Goal: Communication & Community: Answer question/provide support

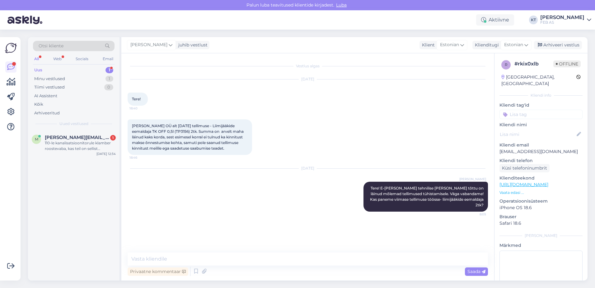
click at [51, 69] on div "Uus 1" at bounding box center [74, 70] width 82 height 9
click at [64, 139] on span "[PERSON_NAME][EMAIL_ADDRESS][DOMAIN_NAME]" at bounding box center [77, 138] width 65 height 6
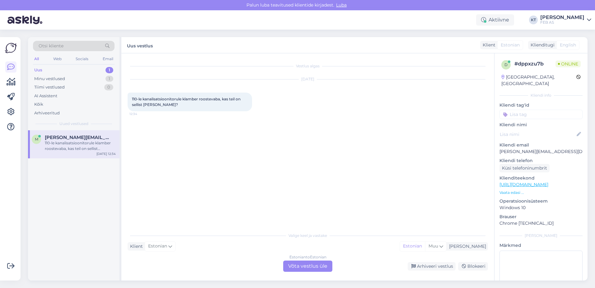
click at [286, 266] on div "Estonian to Estonian Võta vestlus üle" at bounding box center [307, 265] width 49 height 11
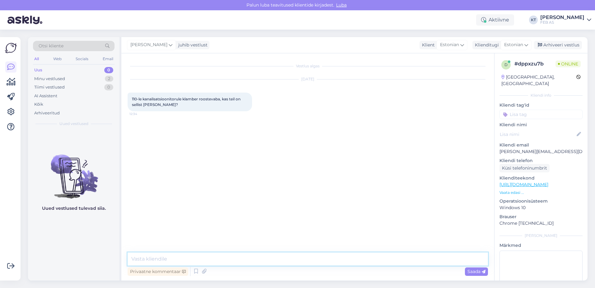
click at [246, 253] on textarea at bounding box center [308, 258] width 361 height 13
type textarea "Tere! Kohe uurin."
click at [199, 100] on span "110-le kanalisatsioonitorule klamber roostevaba, kas teil on sellist [PERSON_NA…" at bounding box center [187, 102] width 110 height 10
drag, startPoint x: 184, startPoint y: 103, endPoint x: 126, endPoint y: 100, distance: 58.0
click at [126, 100] on div "Vestlus algas [DATE] 110-le kanalisatsioonitorule klamber roostevaba, kas teil …" at bounding box center [307, 166] width 373 height 227
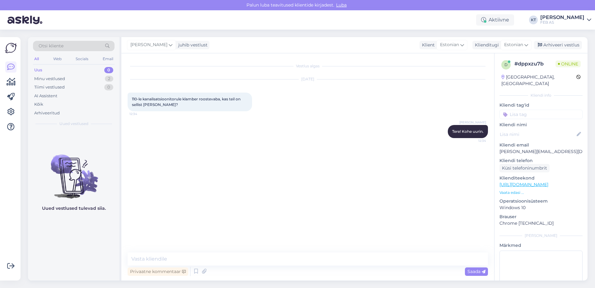
copy span "110-le kanalisatsioonitorule klamber roostevaba, kas teil on sellist [PERSON_NA…"
click at [194, 116] on div "[DATE] 110-le kanalisatsioonitorule klamber roostevaba, kas teil on sellist too…" at bounding box center [308, 95] width 361 height 45
click at [516, 190] on p "Vaata edasi ..." at bounding box center [541, 193] width 83 height 6
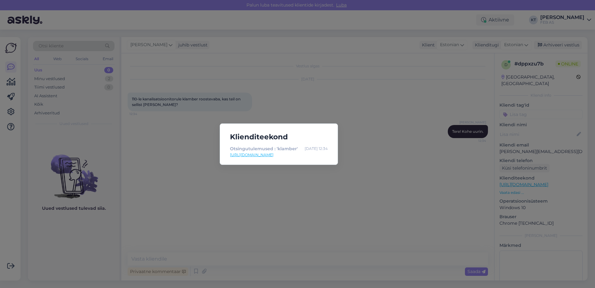
click at [308, 156] on link "[URL][DOMAIN_NAME]" at bounding box center [279, 155] width 98 height 6
click at [141, 133] on div "Klienditeekond Otsingutulemused : 'klamber' [DATE] 12:34 [URL][DOMAIN_NAME]" at bounding box center [297, 144] width 595 height 288
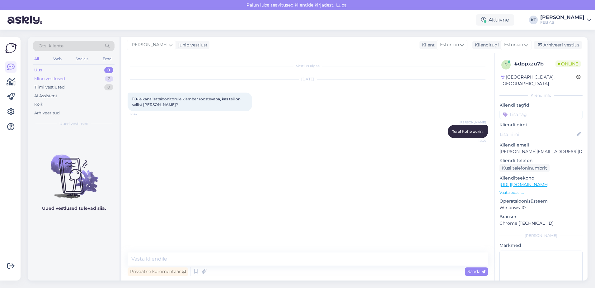
click at [71, 78] on div "Minu vestlused 2" at bounding box center [74, 78] width 82 height 9
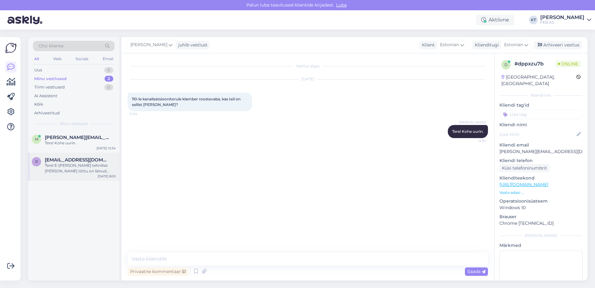
click at [64, 167] on div "Tere! E-[PERSON_NAME] tehnilise [PERSON_NAME] tõttu on läinud mõlemad tellimuse…" at bounding box center [80, 168] width 71 height 11
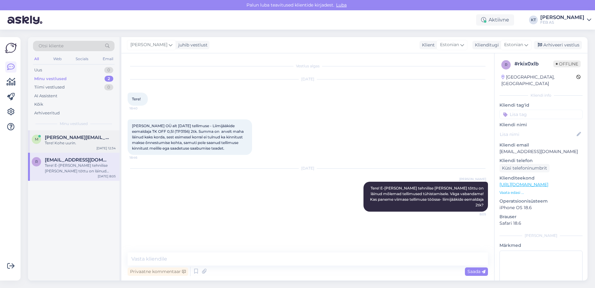
click at [55, 144] on div "Tere! Kohe uurin." at bounding box center [80, 143] width 71 height 6
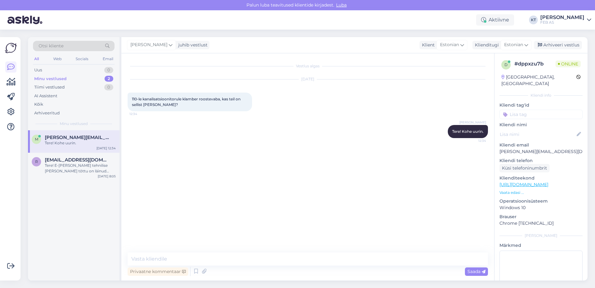
click at [298, 201] on div "Vestlus algas [DATE] 110-le kanalisatsioonitorule klamber roostevaba, kas teil …" at bounding box center [311, 152] width 366 height 187
click at [193, 258] on textarea at bounding box center [308, 258] width 361 height 13
paste textarea "[URL][DOMAIN_NAME]"
type textarea "Pakkuda oleks selline toode: [URL][DOMAIN_NAME]"
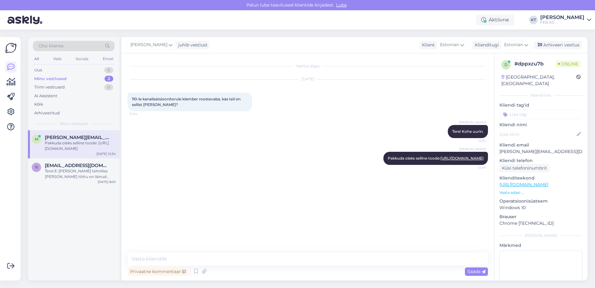
click at [275, 161] on div "[PERSON_NAME] oleks selline toode: [URL][DOMAIN_NAME] 12:44" at bounding box center [308, 158] width 361 height 27
click at [273, 187] on div "Vestlus algas [DATE] 110-le kanalisatsioonitorule klamber roostevaba, kas teil …" at bounding box center [311, 152] width 366 height 187
click at [461, 160] on link "[URL][DOMAIN_NAME]" at bounding box center [462, 158] width 43 height 5
click at [263, 169] on div "[PERSON_NAME] oleks selline toode: [URL][DOMAIN_NAME] Nähtud ✓ 12:44" at bounding box center [308, 158] width 361 height 27
click at [441, 160] on link "[URL][DOMAIN_NAME]" at bounding box center [462, 158] width 43 height 5
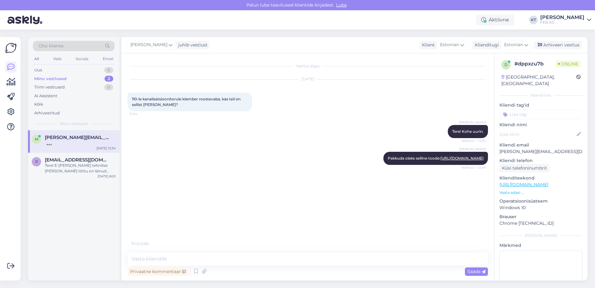
click at [288, 172] on div "[PERSON_NAME] oleks selline toode: [URL][DOMAIN_NAME] Nähtud ✓ 12:44" at bounding box center [308, 158] width 361 height 27
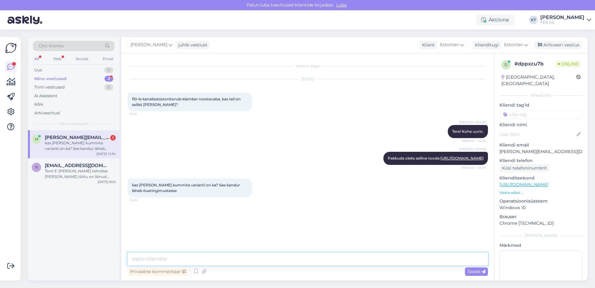
click at [237, 262] on textarea at bounding box center [308, 258] width 361 height 13
drag, startPoint x: 169, startPoint y: 202, endPoint x: 130, endPoint y: 197, distance: 39.6
click at [130, 197] on div "kas [PERSON_NAME] kummita varianti on ka? See kandur läheb õuetingimustesse 12:…" at bounding box center [190, 187] width 125 height 19
copy span "kas [PERSON_NAME] kummita varianti on ka? See kandur läheb õuetingimustesse"
click at [316, 230] on div "Vestlus algas [DATE] 110-le kanalisatsioonitorule klamber roostevaba, kas teil …" at bounding box center [311, 152] width 366 height 187
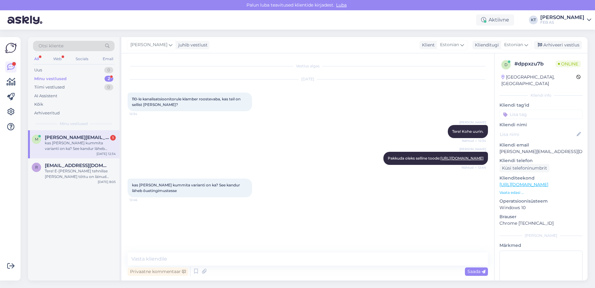
click at [74, 142] on div "kas [PERSON_NAME] kummita varianti on ka? See kandur läheb õuetingimustesse" at bounding box center [80, 145] width 71 height 11
click at [68, 163] on span "[EMAIL_ADDRESS][DOMAIN_NAME]" at bounding box center [77, 166] width 65 height 6
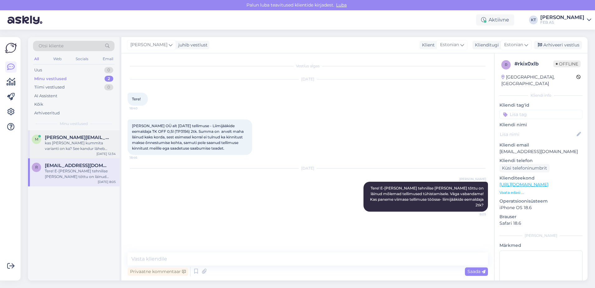
click at [67, 147] on div "kas [PERSON_NAME] kummita varianti on ka? See kandur läheb õuetingimustesse" at bounding box center [80, 145] width 71 height 11
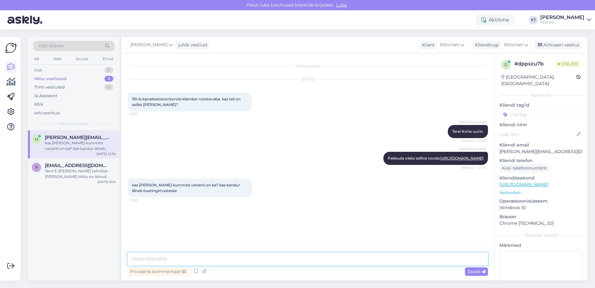
click at [188, 261] on textarea at bounding box center [308, 258] width 361 height 13
click at [209, 255] on textarea at bounding box center [308, 258] width 361 height 13
click at [216, 257] on textarea at bounding box center [308, 258] width 361 height 13
type textarea "U"
type textarea "Kohe uurin."
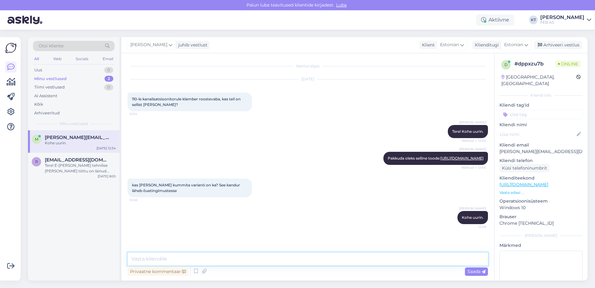
click at [263, 260] on textarea at bounding box center [308, 258] width 361 height 13
click at [397, 256] on textarea "Meil laos sellist klambrit ei ole pakkuda. Võin uurida, kas on võimalik tellida…" at bounding box center [308, 258] width 361 height 13
click at [399, 256] on textarea "Meil laos sellist klambrit ei ole pakkuda. Võin uurida, kas on võimalik tellida…" at bounding box center [308, 258] width 361 height 13
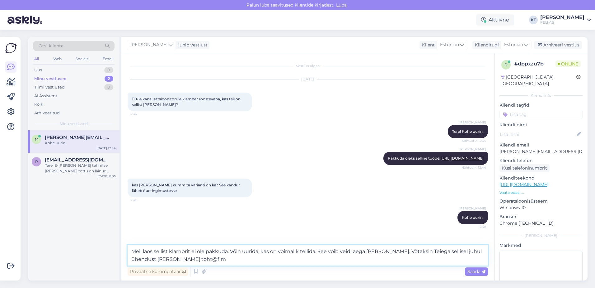
drag, startPoint x: 399, startPoint y: 256, endPoint x: 131, endPoint y: 260, distance: 267.9
click at [131, 260] on textarea "Meil laos sellist klambrit ei ole pakkuda. Võin uurida, kas on võimalik tellida…" at bounding box center [308, 255] width 361 height 21
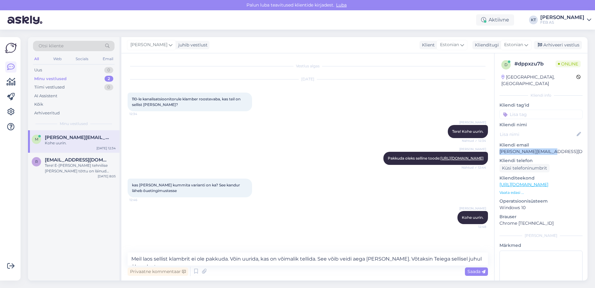
drag, startPoint x: 552, startPoint y: 144, endPoint x: 497, endPoint y: 148, distance: 54.6
click at [497, 148] on div "d # dppxzu7b Online [GEOGRAPHIC_DATA], [GEOGRAPHIC_DATA] Kliendi info Kliendi t…" at bounding box center [541, 184] width 93 height 263
copy p "[PERSON_NAME][EMAIL_ADDRESS][DOMAIN_NAME]"
click at [483, 255] on textarea "Meil laos sellist klambrit ei ole pakkuda. Võin uurida, kas on võimalik tellida…" at bounding box center [308, 258] width 361 height 13
paste textarea "[PERSON_NAME][EMAIL_ADDRESS][DOMAIN_NAME]"
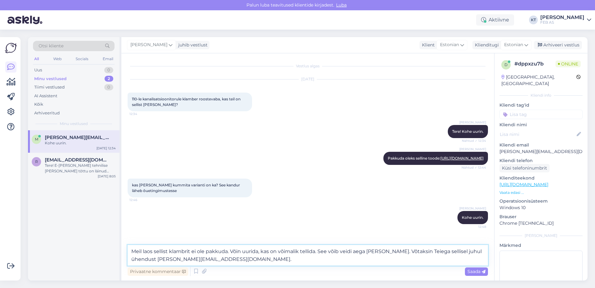
click at [384, 250] on textarea "Meil laos sellist klambrit ei ole pakkuda. Võin uurida, kas on võimalik tellida…" at bounding box center [308, 255] width 361 height 21
drag, startPoint x: 205, startPoint y: 258, endPoint x: 461, endPoint y: 249, distance: 256.1
click at [461, 249] on textarea "Meil laos sellist klambrit ei ole pakkuda. Võin uurida, kas on võimalik tellida…" at bounding box center [308, 255] width 361 height 21
click at [240, 260] on textarea "Meil laos sellist klambrit ei ole pakkuda. Võin uurida, kas on võimalik tellida…" at bounding box center [308, 255] width 361 height 21
type textarea "Meil laos sellist klambrit ei ole pakkuda. Võin uurida, kas on võimalik tellida…"
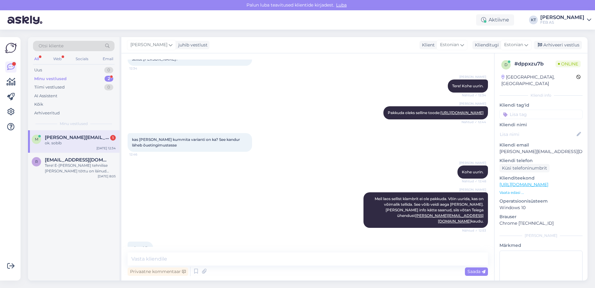
scroll to position [66, 0]
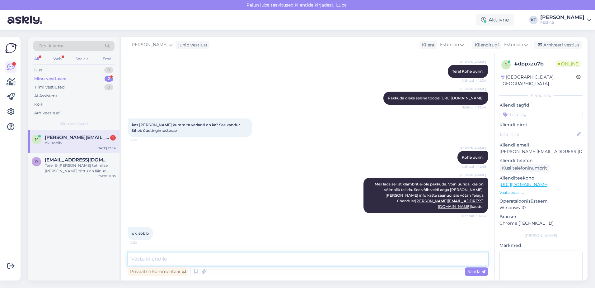
click at [342, 261] on textarea at bounding box center [308, 258] width 361 height 13
click at [87, 144] on div "ok. sobib" at bounding box center [80, 143] width 71 height 6
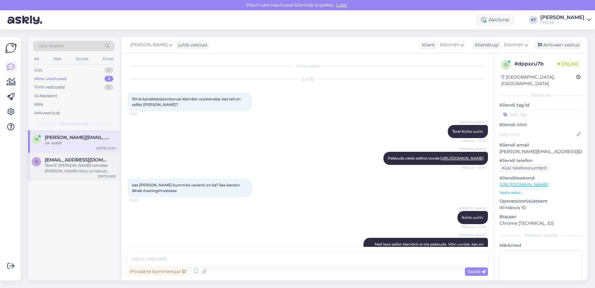
click at [72, 163] on div "Tere! E-[PERSON_NAME] tehnilise [PERSON_NAME] tõttu on läinud mõlemad tellimuse…" at bounding box center [80, 168] width 71 height 11
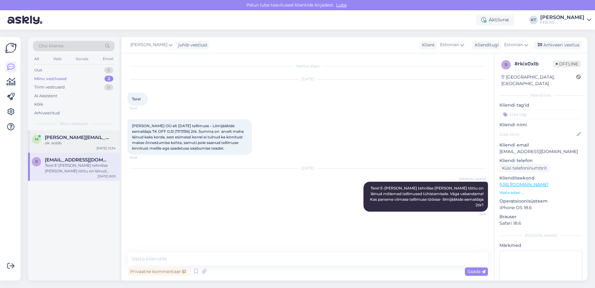
click at [66, 142] on div "ok. sobib" at bounding box center [80, 143] width 71 height 6
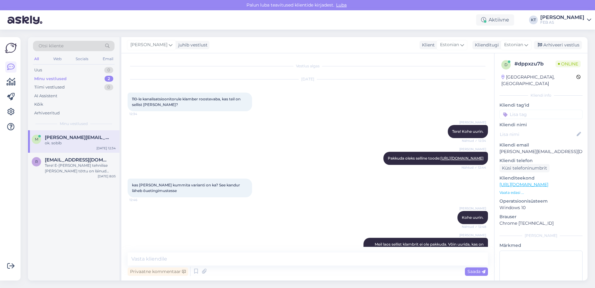
scroll to position [66, 0]
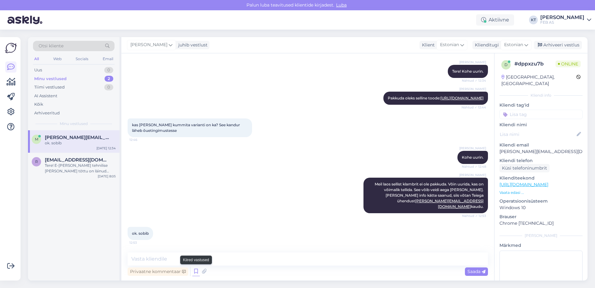
click at [198, 272] on icon at bounding box center [195, 271] width 7 height 9
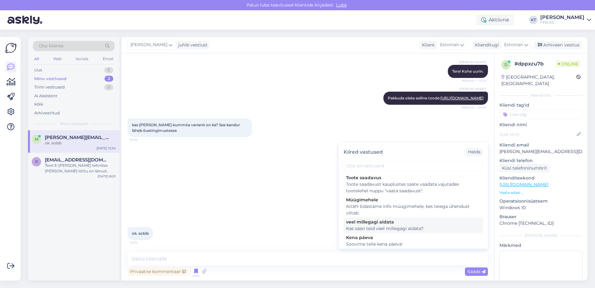
click at [356, 229] on div "Kas saan teid veel millegagi aidata?" at bounding box center [413, 228] width 135 height 7
type textarea "Kas saan teid veel millegagi aidata?"
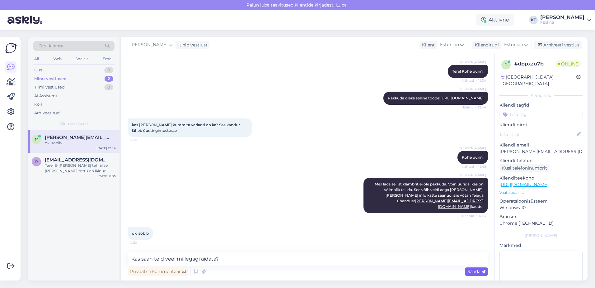
click at [486, 270] on div "Saada" at bounding box center [476, 271] width 23 height 8
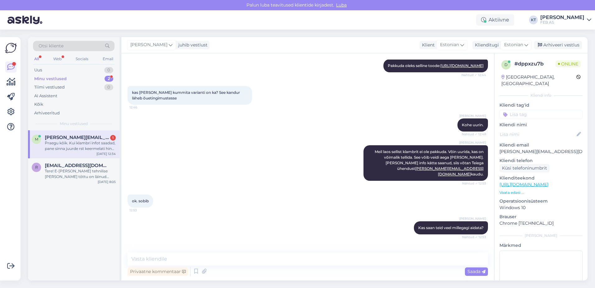
scroll to position [125, 0]
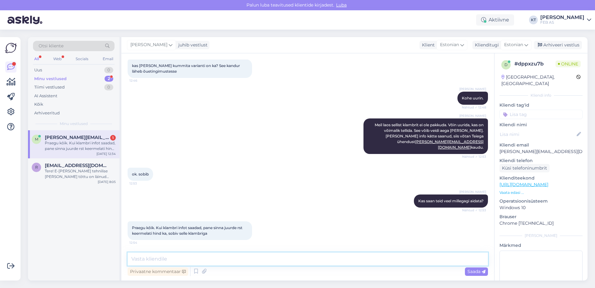
click at [146, 257] on textarea at bounding box center [308, 258] width 361 height 13
click at [146, 258] on textarea at bounding box center [308, 258] width 361 height 13
click at [147, 258] on textarea at bounding box center [308, 258] width 361 height 13
type textarea "Selge, lisame juurde. Kui [PERSON_NAME] rohkem aidata ei saa, siis soovin Teile…"
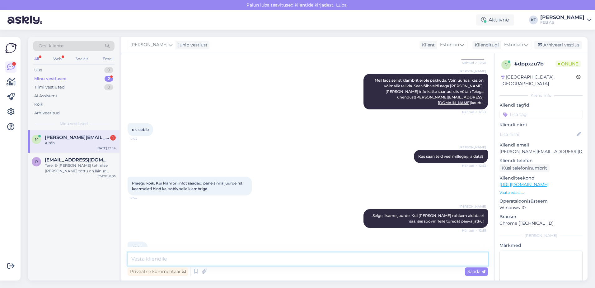
scroll to position [184, 0]
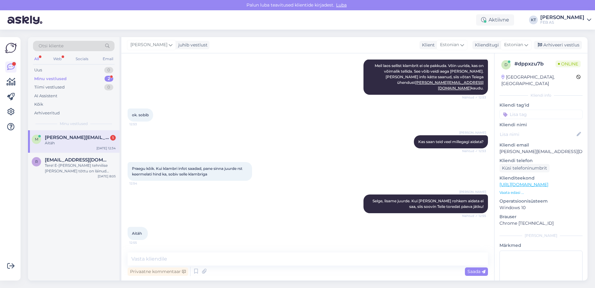
click at [68, 150] on div "m [PERSON_NAME][EMAIL_ADDRESS][DOMAIN_NAME] 1 Aitäh [DATE] 12:34" at bounding box center [74, 141] width 92 height 22
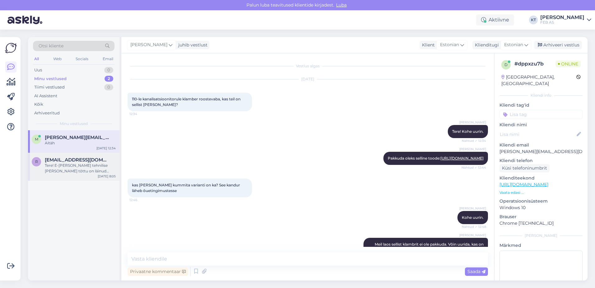
click at [63, 162] on span "[EMAIL_ADDRESS][DOMAIN_NAME]" at bounding box center [77, 160] width 65 height 6
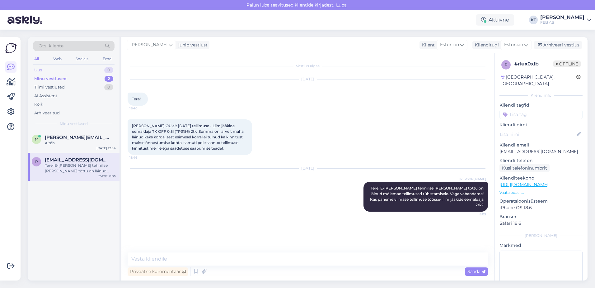
click at [61, 69] on div "Uus 0" at bounding box center [74, 70] width 82 height 9
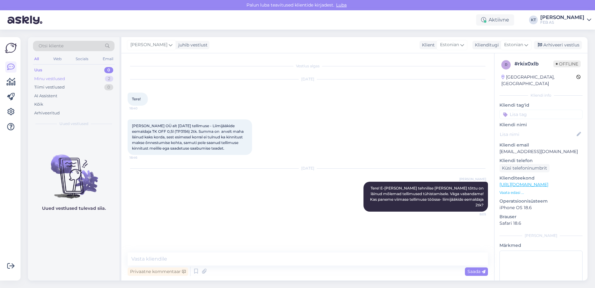
click at [61, 78] on div "Minu vestlused" at bounding box center [49, 79] width 31 height 6
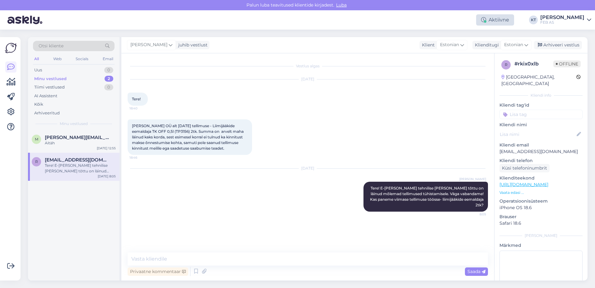
click at [509, 20] on div "Aktiivne" at bounding box center [495, 19] width 38 height 11
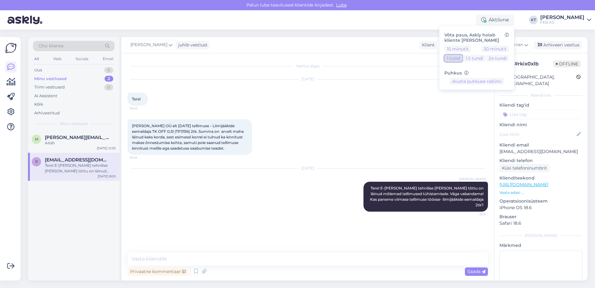
click at [456, 58] on button "1 tund" at bounding box center [454, 58] width 18 height 7
click at [85, 223] on div "m [PERSON_NAME][EMAIL_ADDRESS][DOMAIN_NAME] Aitäh [DATE] 12:55 r [EMAIL_ADDRESS…" at bounding box center [74, 205] width 92 height 150
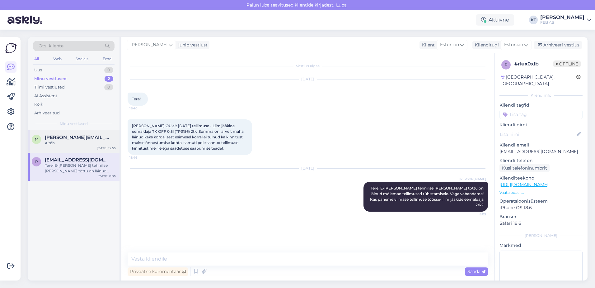
click at [79, 144] on div "Aitäh" at bounding box center [80, 143] width 71 height 6
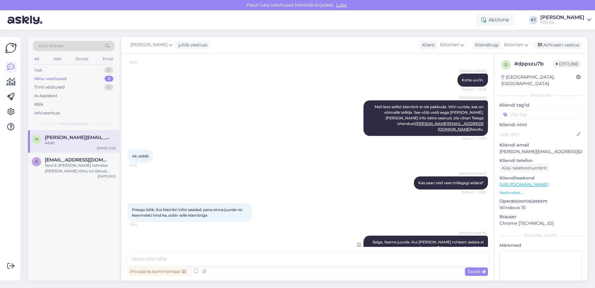
scroll to position [184, 0]
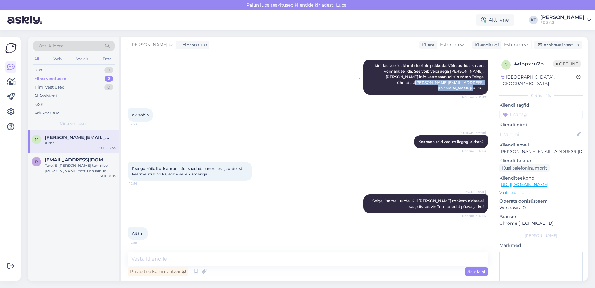
drag, startPoint x: 483, startPoint y: 81, endPoint x: 436, endPoint y: 84, distance: 47.1
click at [436, 84] on div "[PERSON_NAME] laos sellist klambrit ei ole pakkuda. Võin uurida, kas on võimali…" at bounding box center [426, 77] width 125 height 36
copy span "[PERSON_NAME][EMAIL_ADDRESS][DOMAIN_NAME]"
click at [429, 83] on span "Meil laos sellist klambrit ei ole pakkuda. Võin uurida, kas on võimalik tellida…" at bounding box center [430, 76] width 110 height 27
drag, startPoint x: 480, startPoint y: 83, endPoint x: 434, endPoint y: 83, distance: 45.8
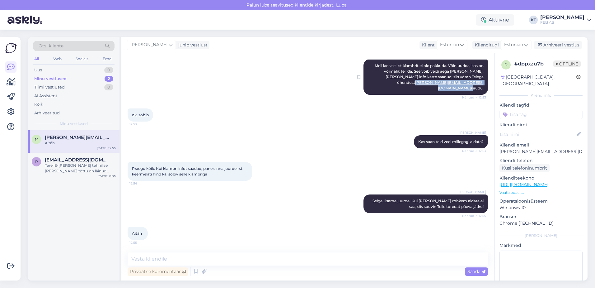
click at [434, 83] on span "Meil laos sellist klambrit ei ole pakkuda. Võin uurida, kas on võimalik tellida…" at bounding box center [430, 76] width 110 height 27
copy span "[PERSON_NAME][EMAIL_ADDRESS][DOMAIN_NAME]"
click at [89, 140] on span "[PERSON_NAME][EMAIL_ADDRESS][DOMAIN_NAME]" at bounding box center [77, 138] width 65 height 6
click at [551, 263] on textarea at bounding box center [541, 278] width 83 height 56
click at [539, 268] on textarea at bounding box center [541, 278] width 83 height 56
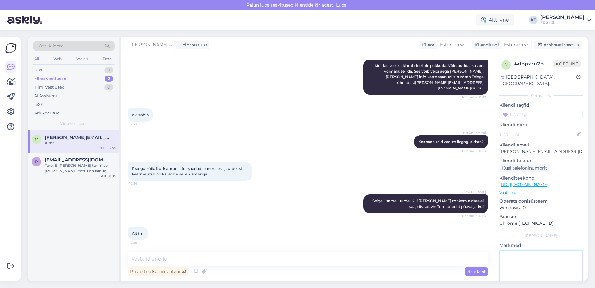
paste textarea "TK4RV"
click at [520, 250] on textarea "TK4RV" at bounding box center [541, 278] width 83 height 56
click at [510, 233] on div "[PERSON_NAME]" at bounding box center [541, 236] width 83 height 6
click at [565, 252] on textarea "TK4RV - [PERSON_NAME] tellida" at bounding box center [541, 278] width 83 height 56
click at [539, 256] on textarea "TK4RV - [PERSON_NAME] tellida. Meil saadetud kliendil." at bounding box center [541, 278] width 83 height 56
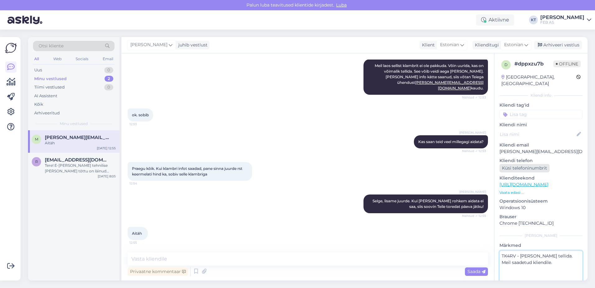
type textarea "TK4RV - [PERSON_NAME] tellida. Meil saadetud kliendile."
click at [320, 50] on div "[PERSON_NAME] juhib vestlust Klient [DEMOGRAPHIC_DATA] Klienditugi [DEMOGRAPHIC…" at bounding box center [354, 45] width 467 height 16
click at [89, 138] on span "[PERSON_NAME][EMAIL_ADDRESS][DOMAIN_NAME]" at bounding box center [77, 138] width 65 height 6
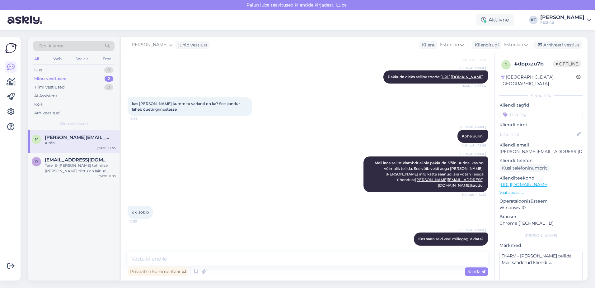
scroll to position [0, 0]
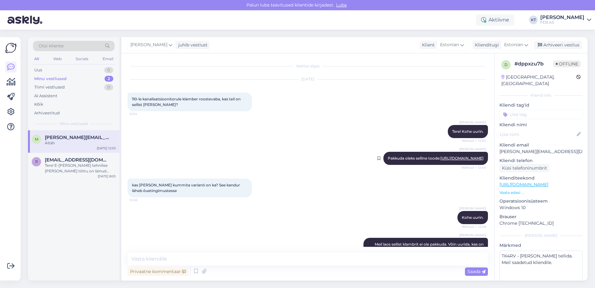
click at [442, 160] on link "[URL][DOMAIN_NAME]" at bounding box center [462, 158] width 43 height 5
click at [78, 137] on span "[PERSON_NAME][EMAIL_ADDRESS][DOMAIN_NAME]" at bounding box center [77, 138] width 65 height 6
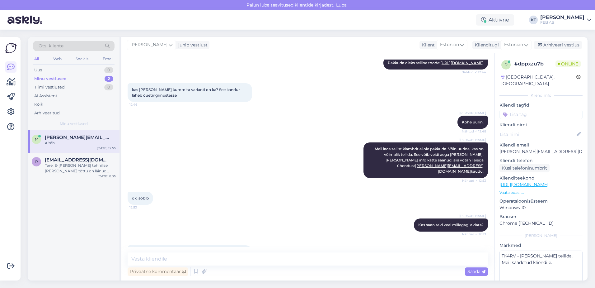
scroll to position [184, 0]
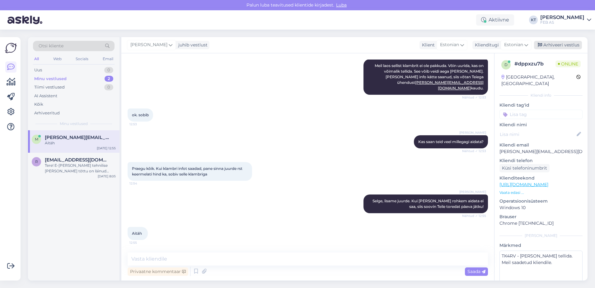
click at [549, 45] on div "Arhiveeri vestlus" at bounding box center [558, 45] width 48 height 8
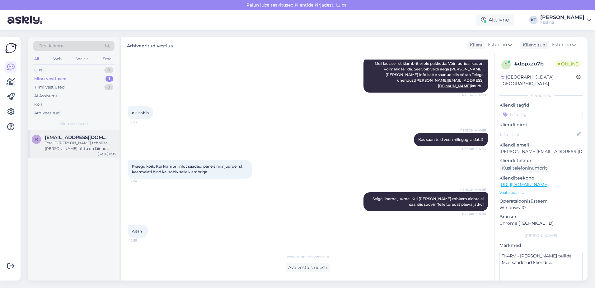
click at [61, 149] on div "Tere! E-[PERSON_NAME] tehnilise [PERSON_NAME] tõttu on läinud mõlemad tellimuse…" at bounding box center [80, 145] width 71 height 11
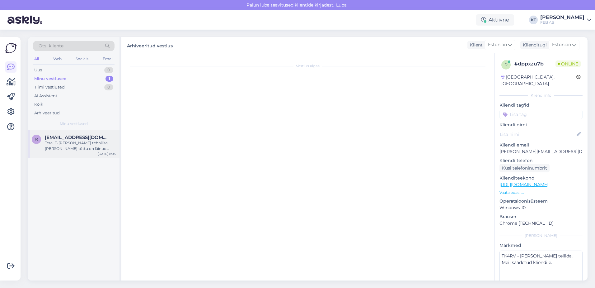
scroll to position [0, 0]
